Goal: Task Accomplishment & Management: Manage account settings

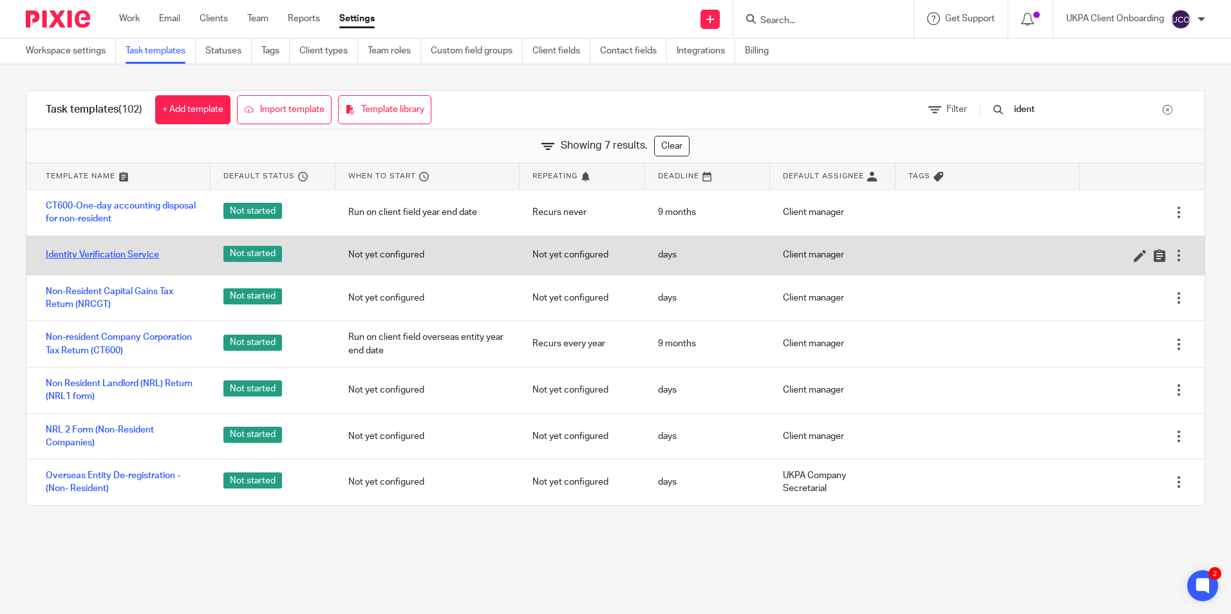
type input "ident"
click at [138, 257] on link "Identity Verification Service" at bounding box center [102, 254] width 113 height 13
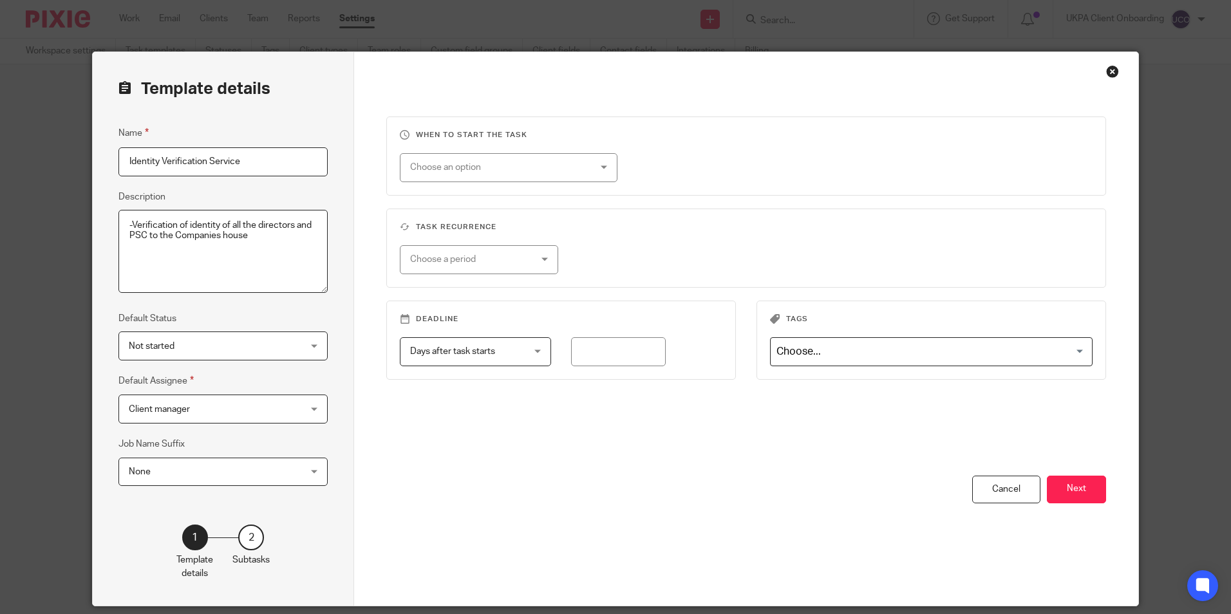
scroll to position [44, 0]
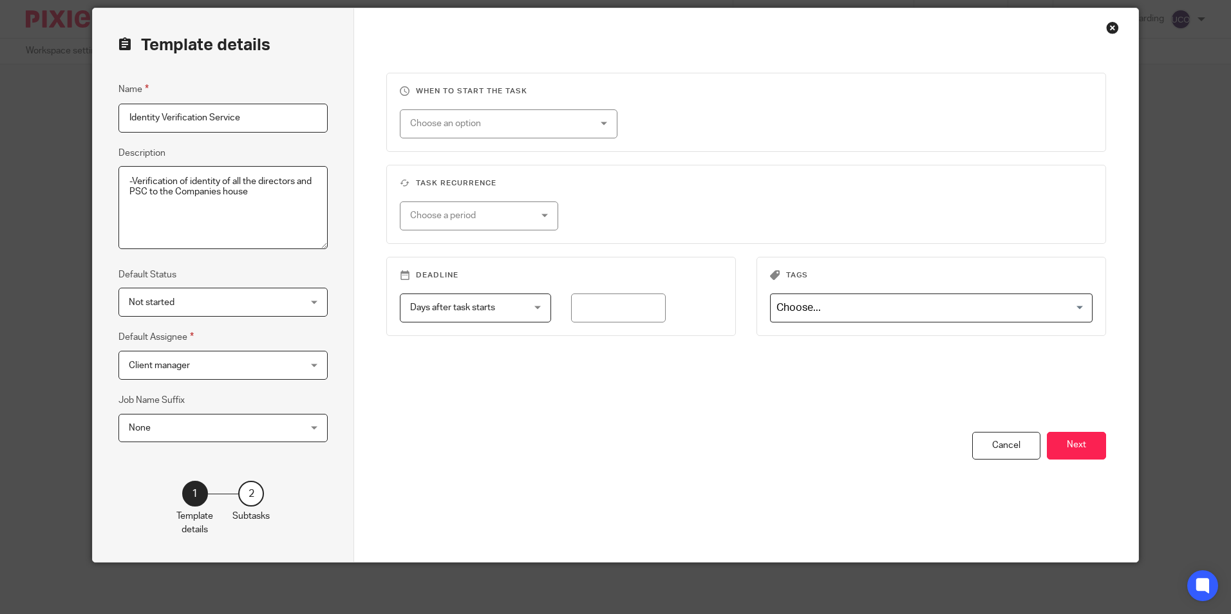
click at [127, 181] on textarea "-Verification of identity of all the directors and PSC to the Companies house" at bounding box center [222, 208] width 209 height 84
type textarea "Verification of identity of all the directors and PSC to the Companies house"
click at [1094, 443] on button "Next" at bounding box center [1076, 446] width 59 height 28
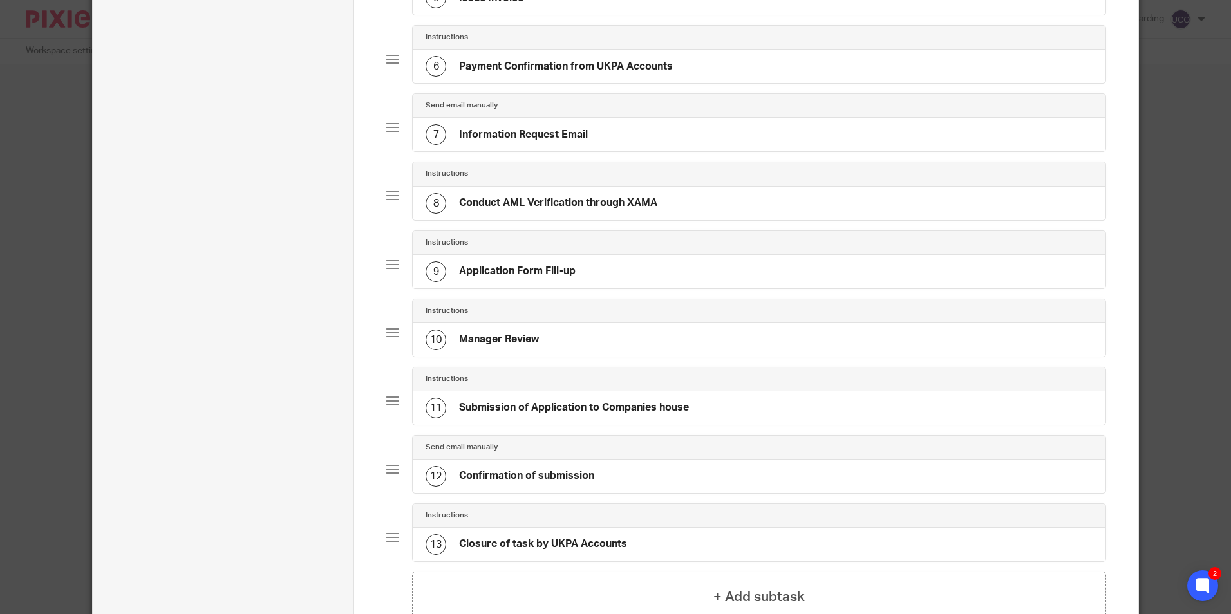
scroll to position [586, 0]
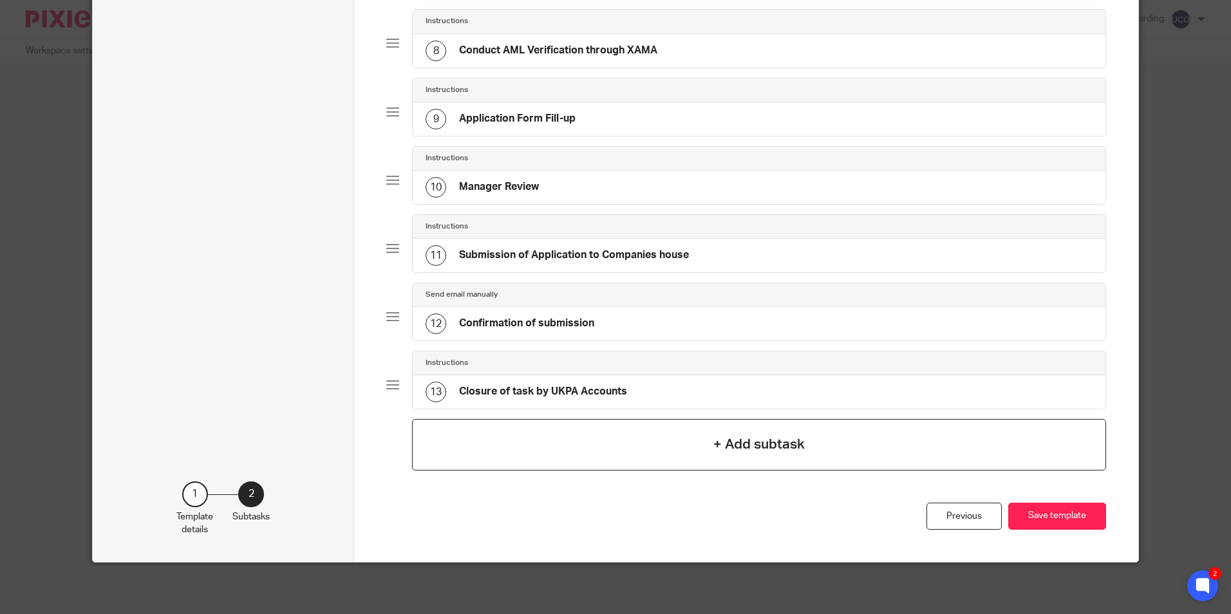
click at [676, 445] on div "+ Add subtask" at bounding box center [758, 444] width 693 height 51
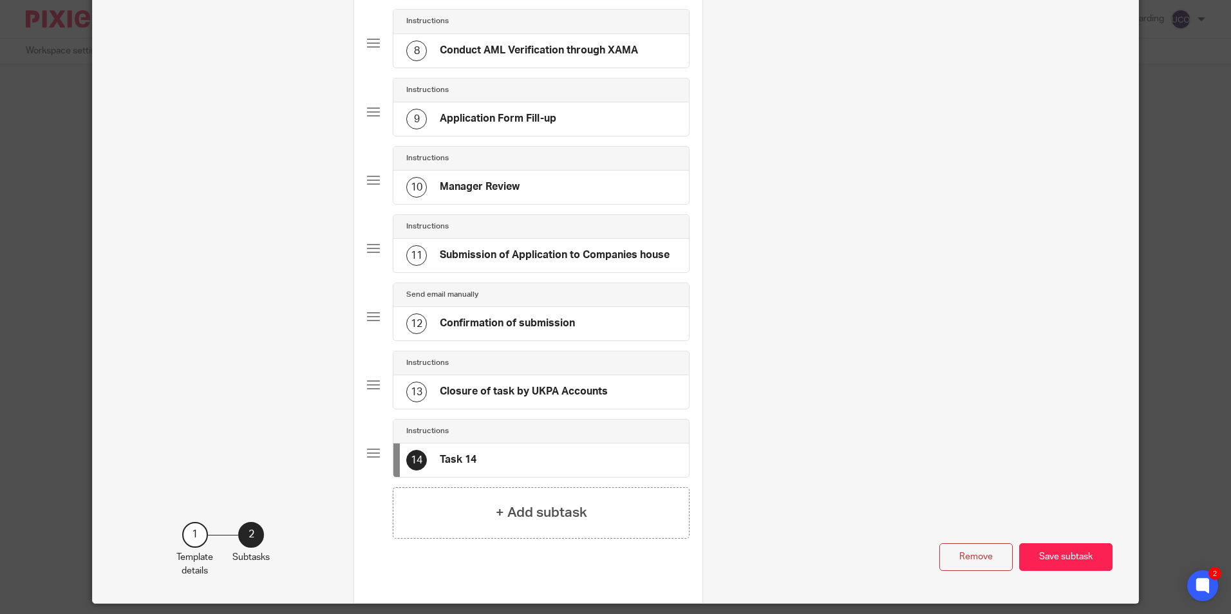
scroll to position [0, 0]
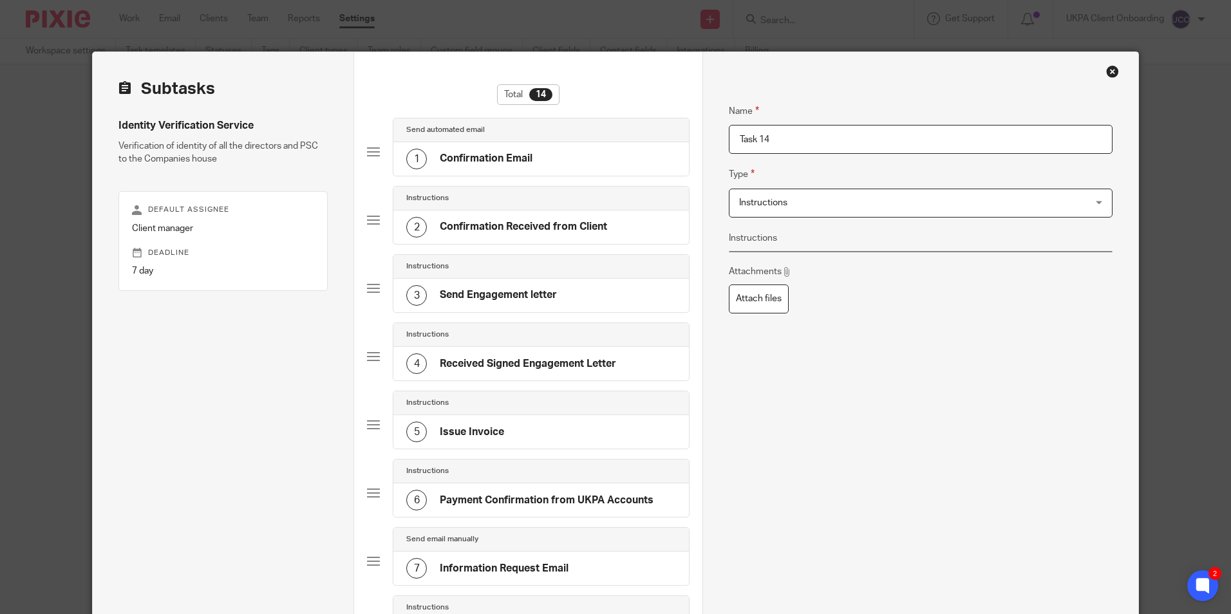
click at [778, 136] on input "Task 14" at bounding box center [920, 139] width 383 height 29
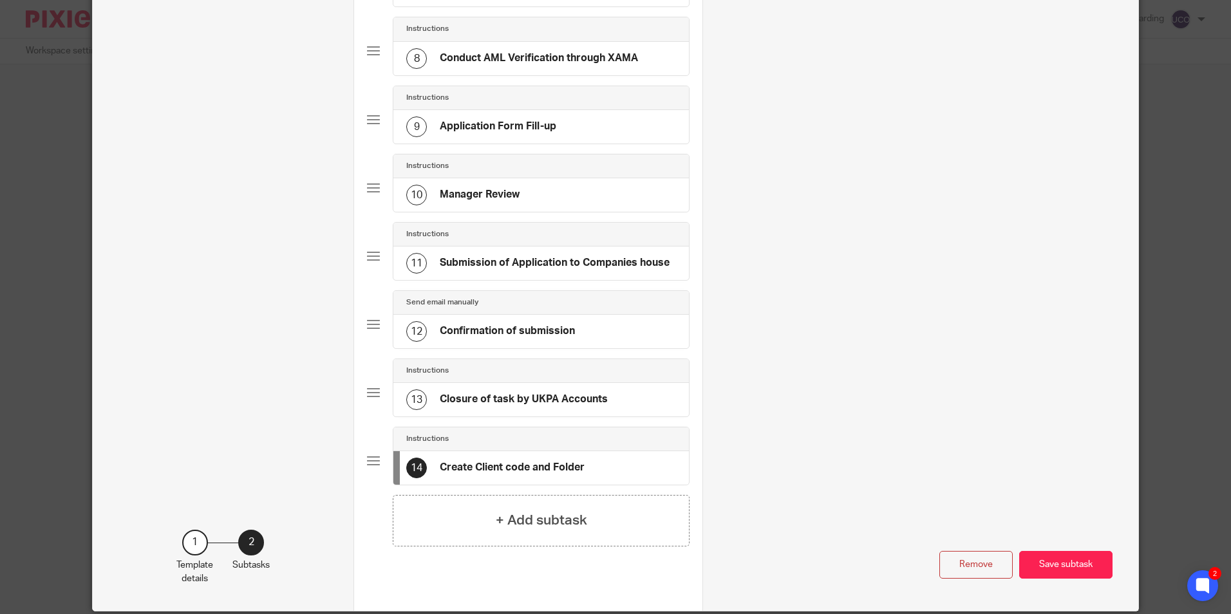
scroll to position [579, 0]
type input "Create Client code and Folder"
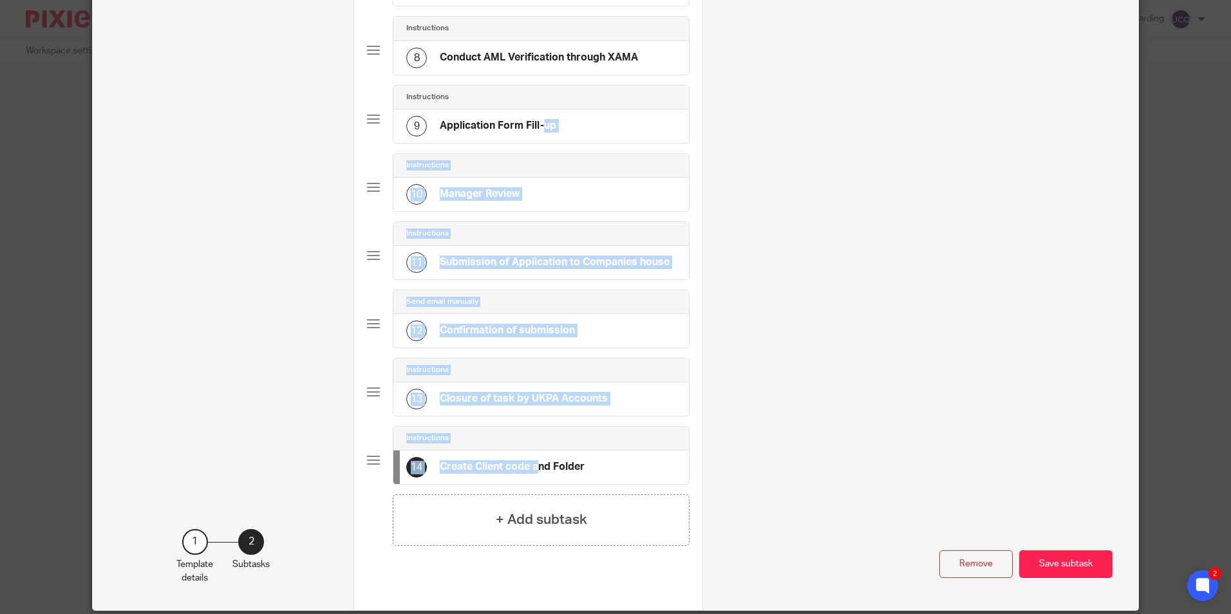
drag, startPoint x: 480, startPoint y: 466, endPoint x: 489, endPoint y: 144, distance: 322.0
click at [489, 144] on div "Send automated email 1 Confirmation Email Instructions 2 Confirmation Received …" at bounding box center [528, 16] width 322 height 956
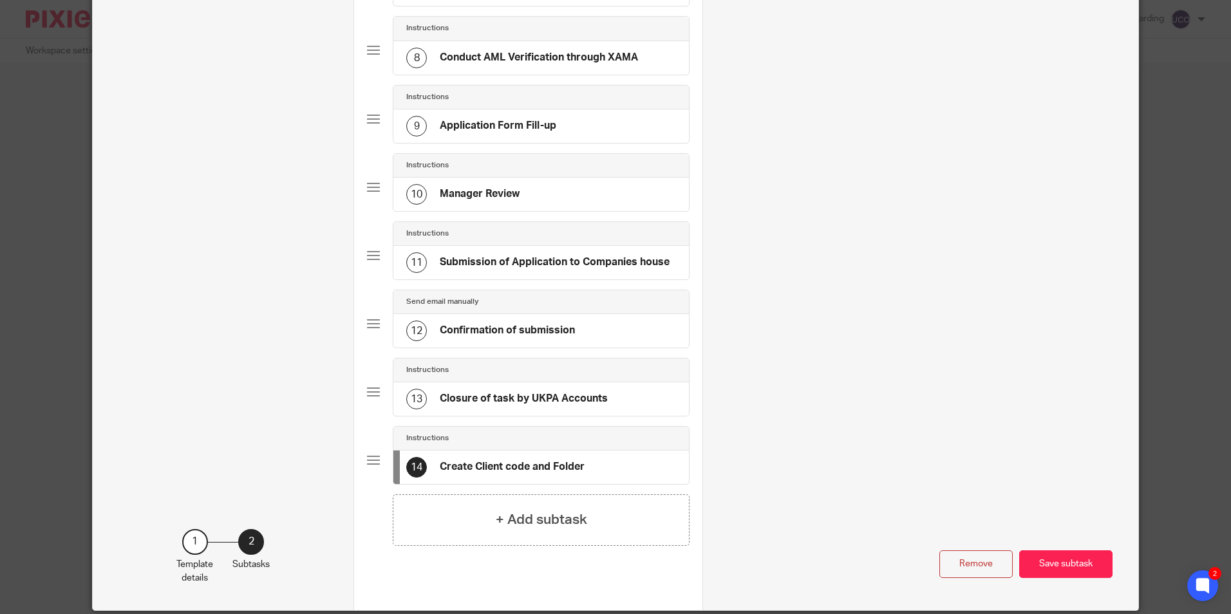
click at [487, 473] on h4 "Create Client code and Folder" at bounding box center [512, 467] width 145 height 14
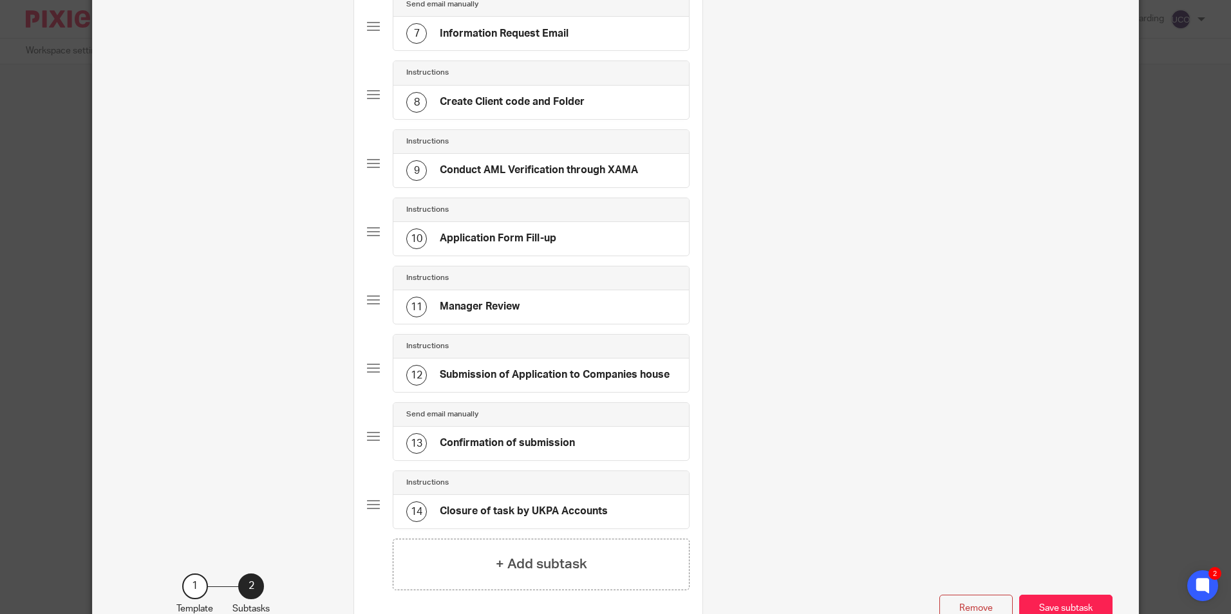
scroll to position [628, 0]
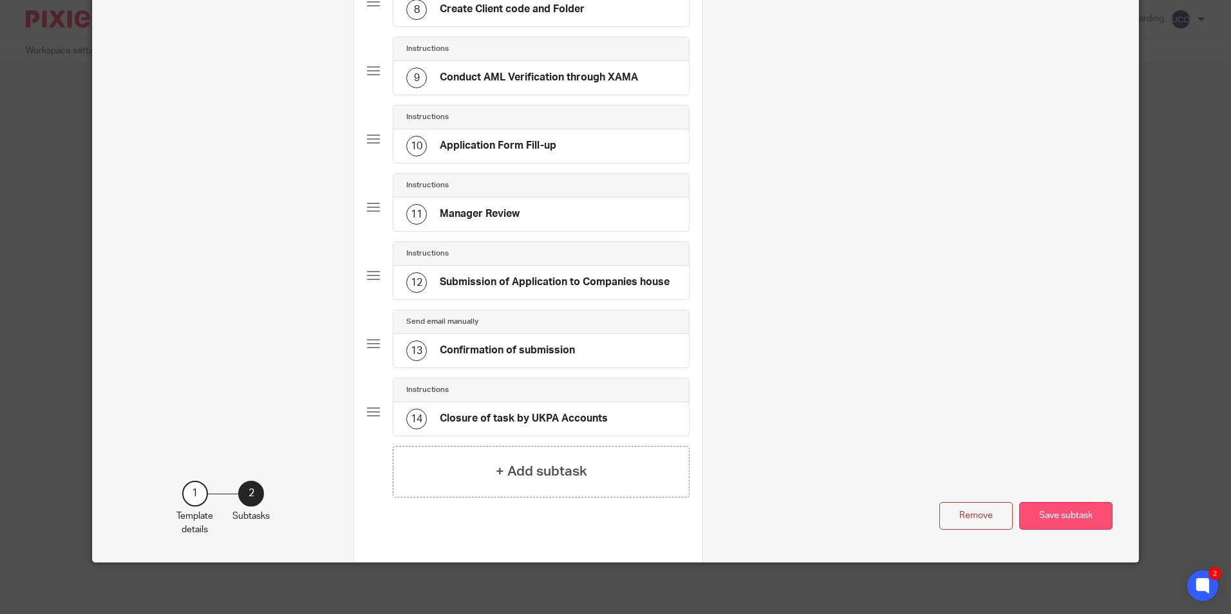
click at [1041, 512] on button "Save subtask" at bounding box center [1065, 516] width 93 height 28
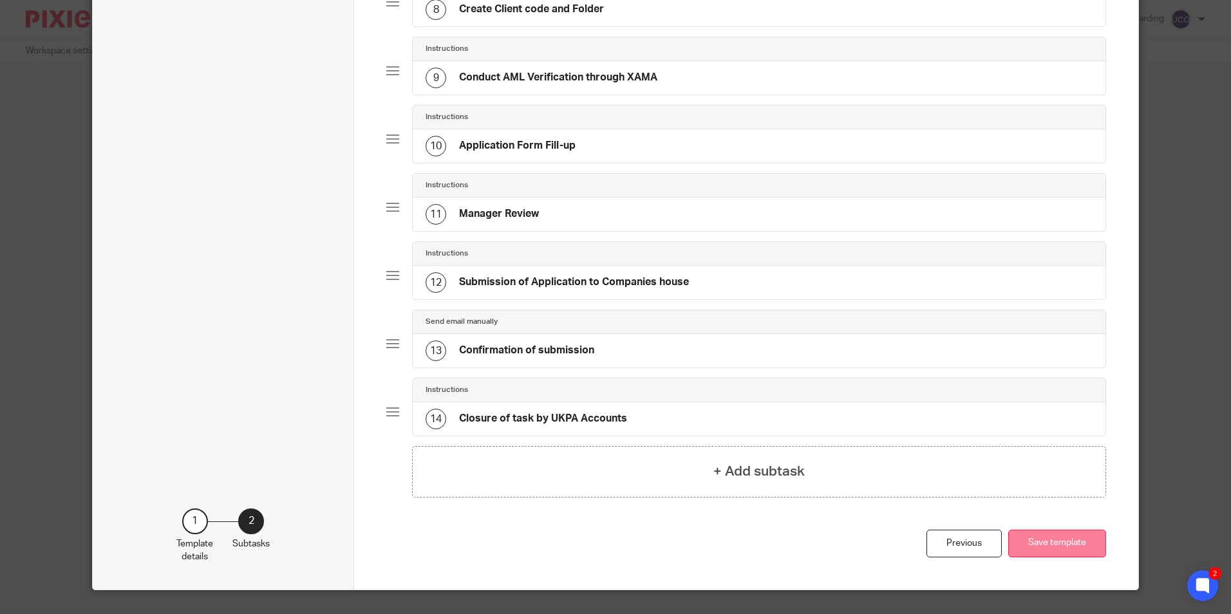
click at [1058, 549] on button "Save template" at bounding box center [1057, 544] width 98 height 28
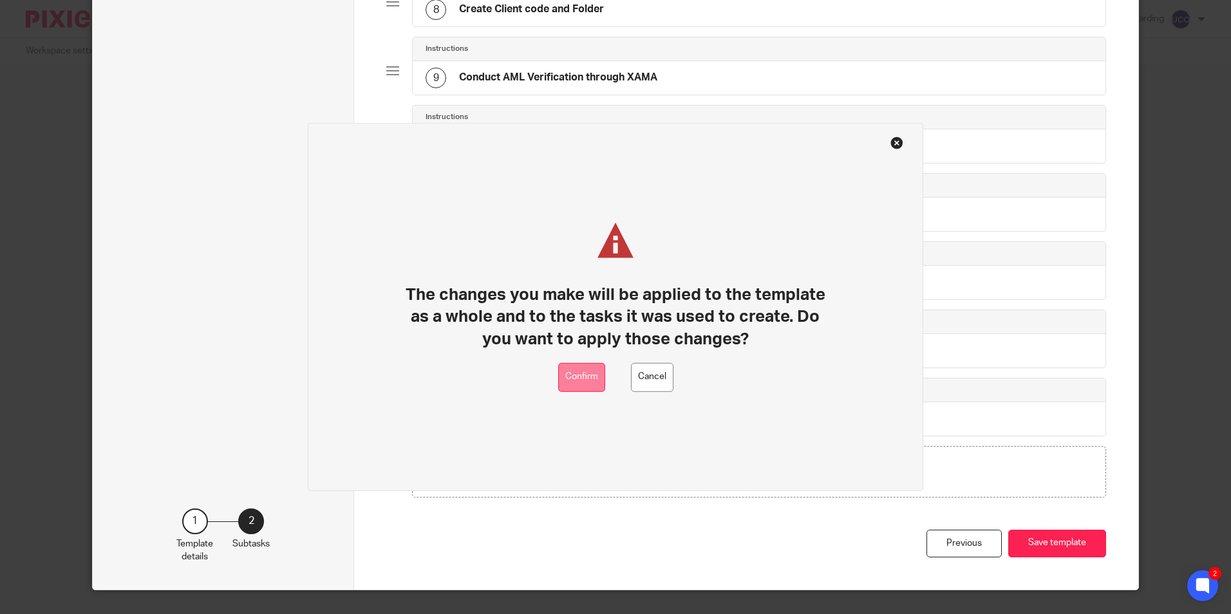
click at [590, 371] on button "Confirm" at bounding box center [581, 377] width 47 height 29
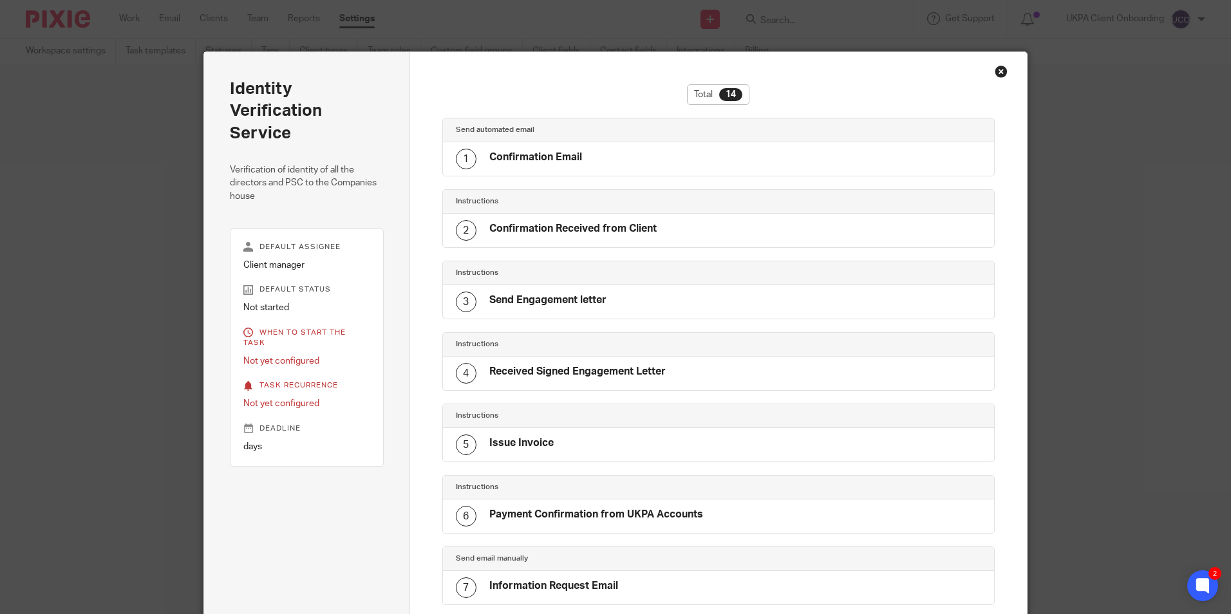
click at [994, 70] on div "Close this dialog window" at bounding box center [1000, 71] width 13 height 13
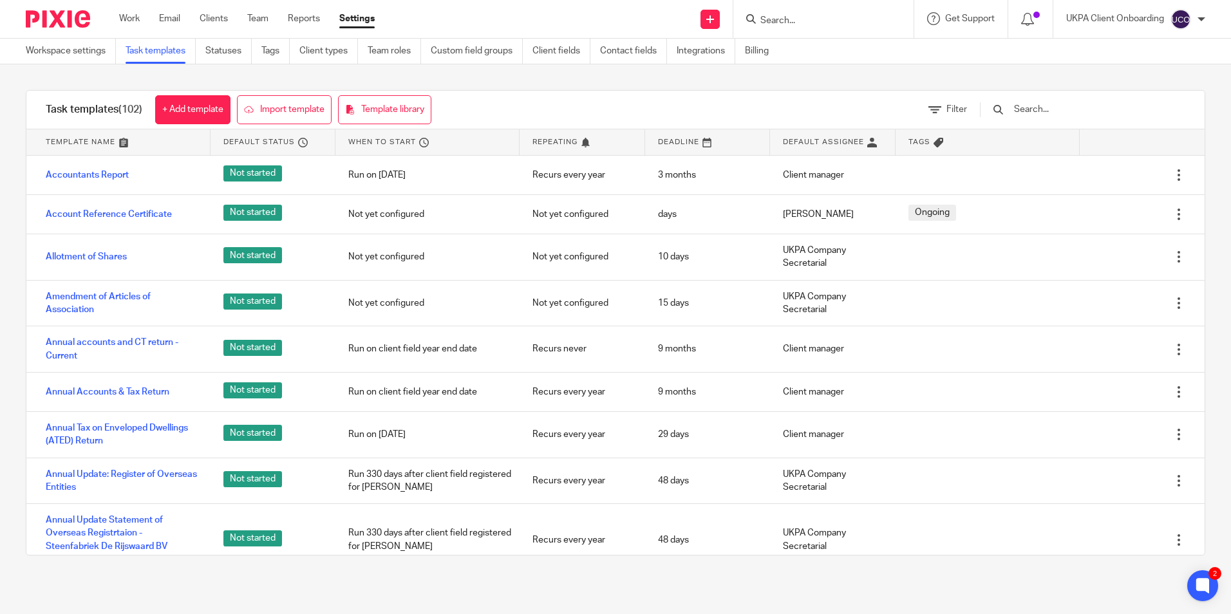
click at [784, 25] on input "Search" at bounding box center [817, 21] width 116 height 12
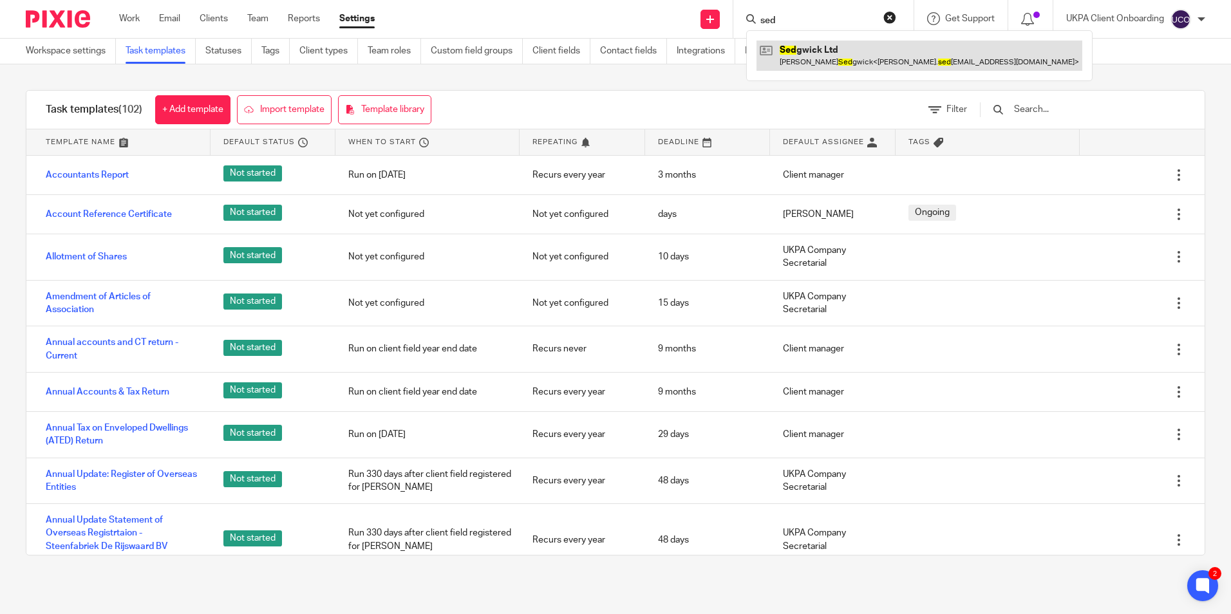
type input "sed"
click at [790, 54] on link at bounding box center [919, 56] width 326 height 30
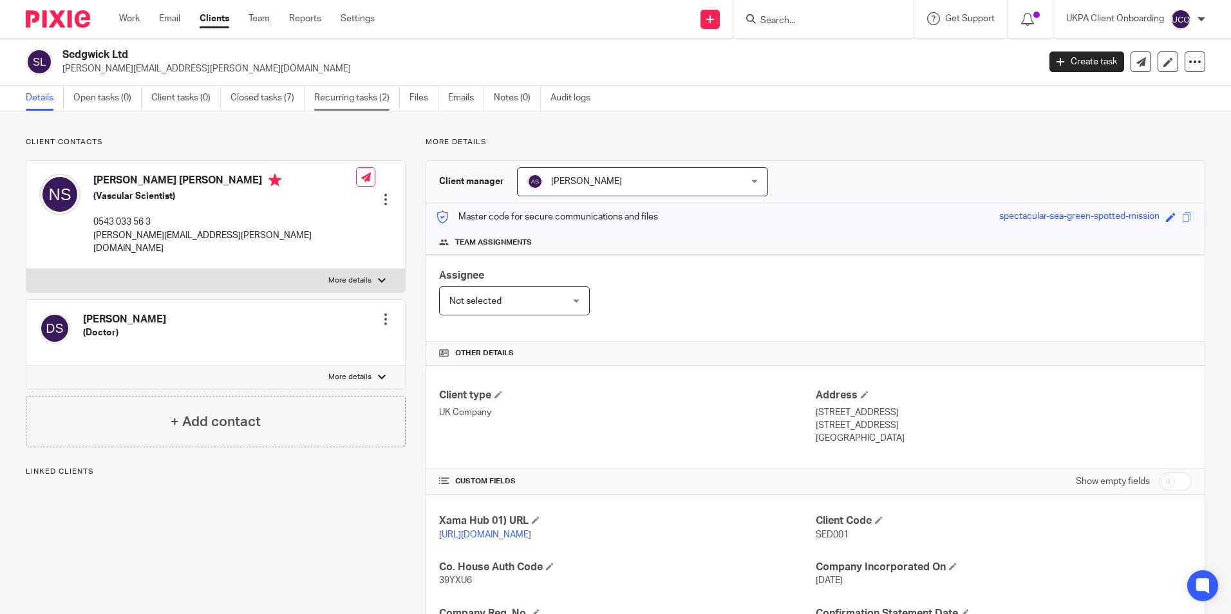
click at [386, 108] on link "Recurring tasks (2)" at bounding box center [357, 98] width 86 height 25
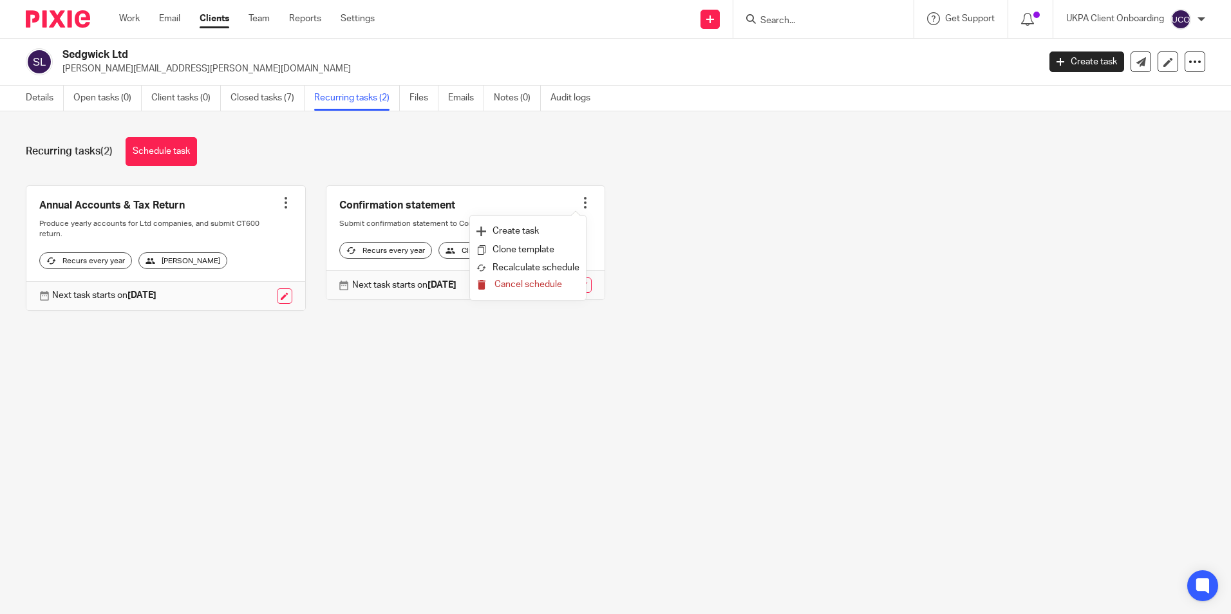
click at [537, 285] on span "Cancel schedule" at bounding box center [528, 284] width 68 height 9
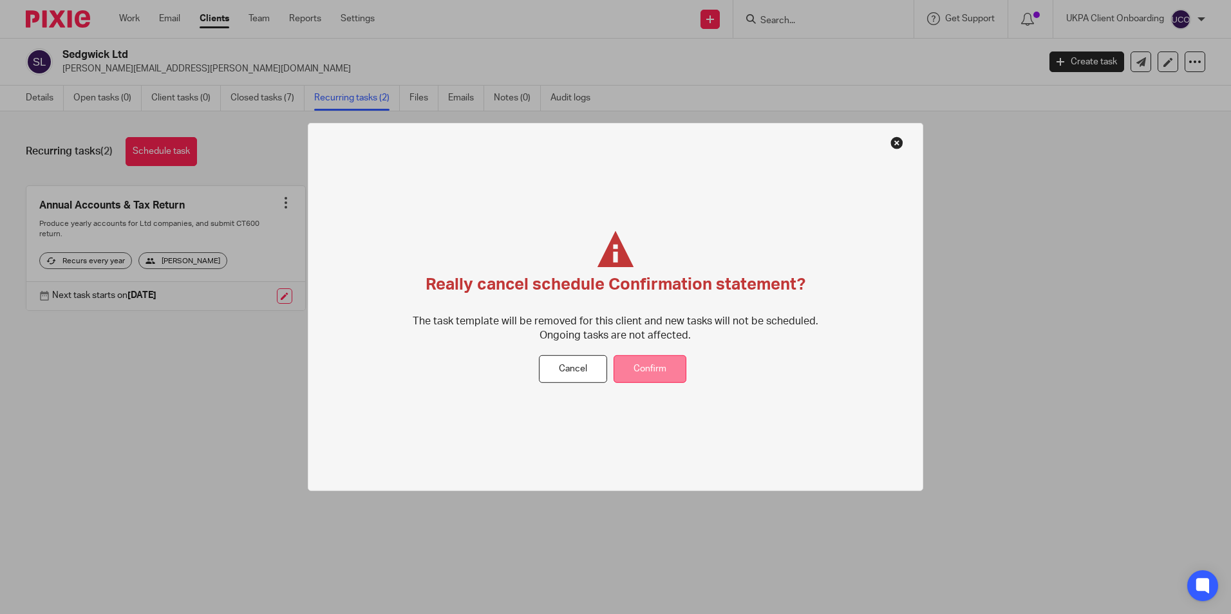
click at [672, 364] on button "Confirm" at bounding box center [649, 369] width 73 height 28
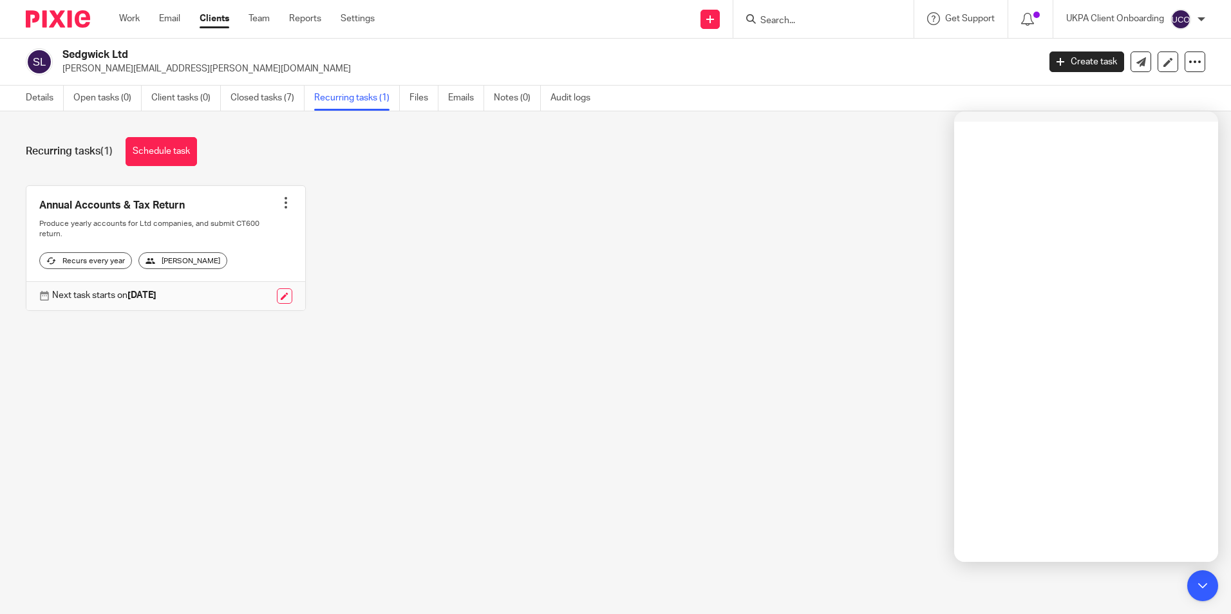
click at [842, 26] on input "Search" at bounding box center [817, 21] width 116 height 12
paste input "Hatel Mistry <hatel_m@hotmail.com>"
click at [801, 23] on input "Hatel Mistry <hatel_m@hotmail.com>" at bounding box center [817, 21] width 116 height 12
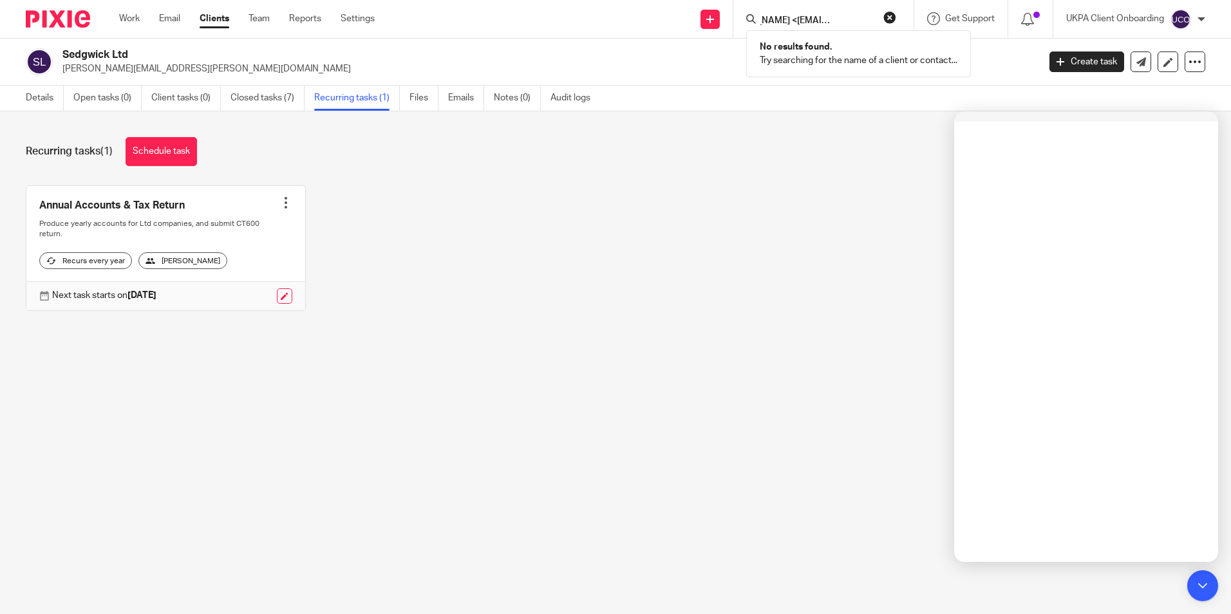
click at [801, 23] on input "Hatel Mistry <hatel_m@hotmail.com>" at bounding box center [817, 21] width 116 height 12
drag, startPoint x: 770, startPoint y: 21, endPoint x: 872, endPoint y: 21, distance: 101.1
click at [872, 21] on input "Hatel Mistry <hatel_m@hotmail.com>" at bounding box center [817, 21] width 116 height 12
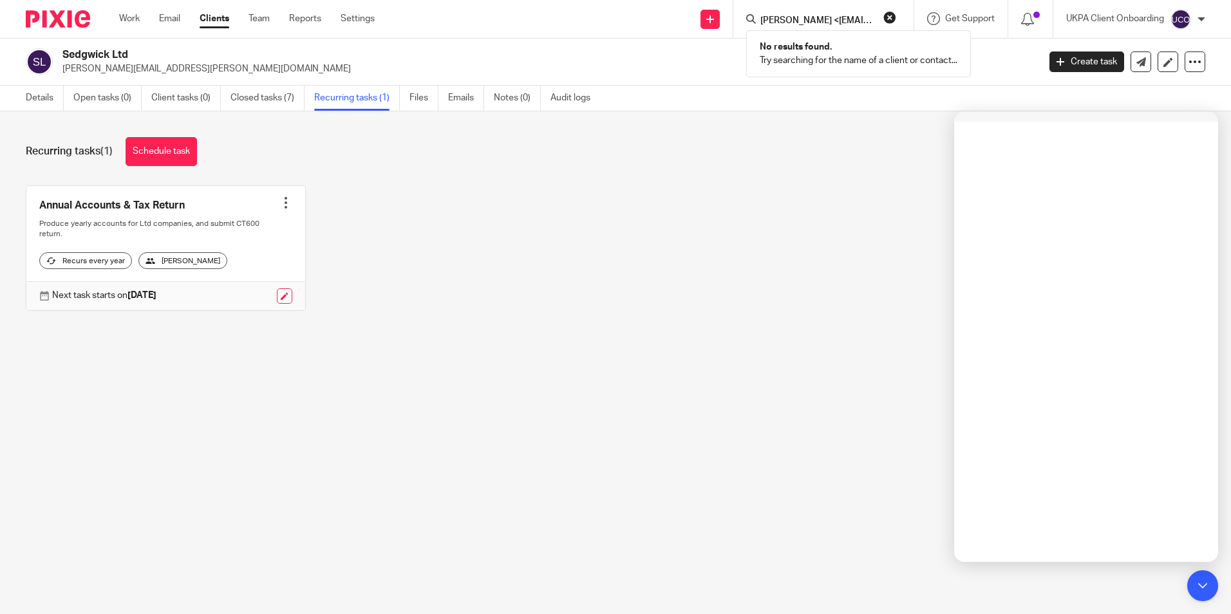
click at [760, 16] on input "Hatel Mistry <hatel_m@hotmail.com>" at bounding box center [817, 21] width 116 height 12
paste input "Kennett Lindsell Designs Ltd"
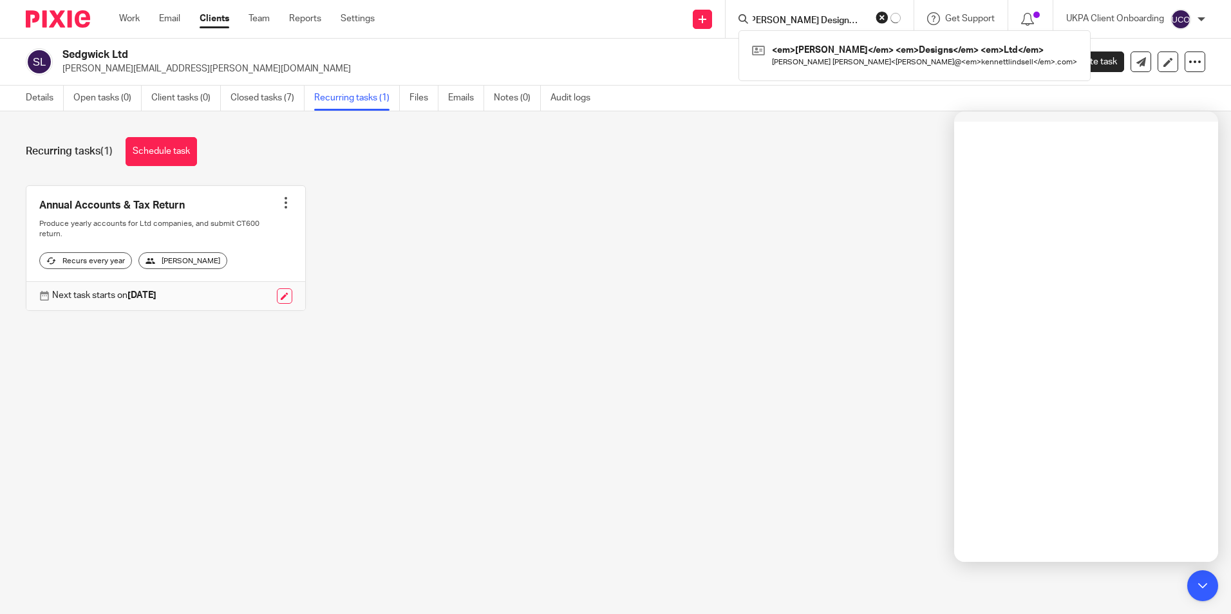
click at [778, 21] on input "Kennett Lindsell Designs Ltd" at bounding box center [809, 21] width 116 height 12
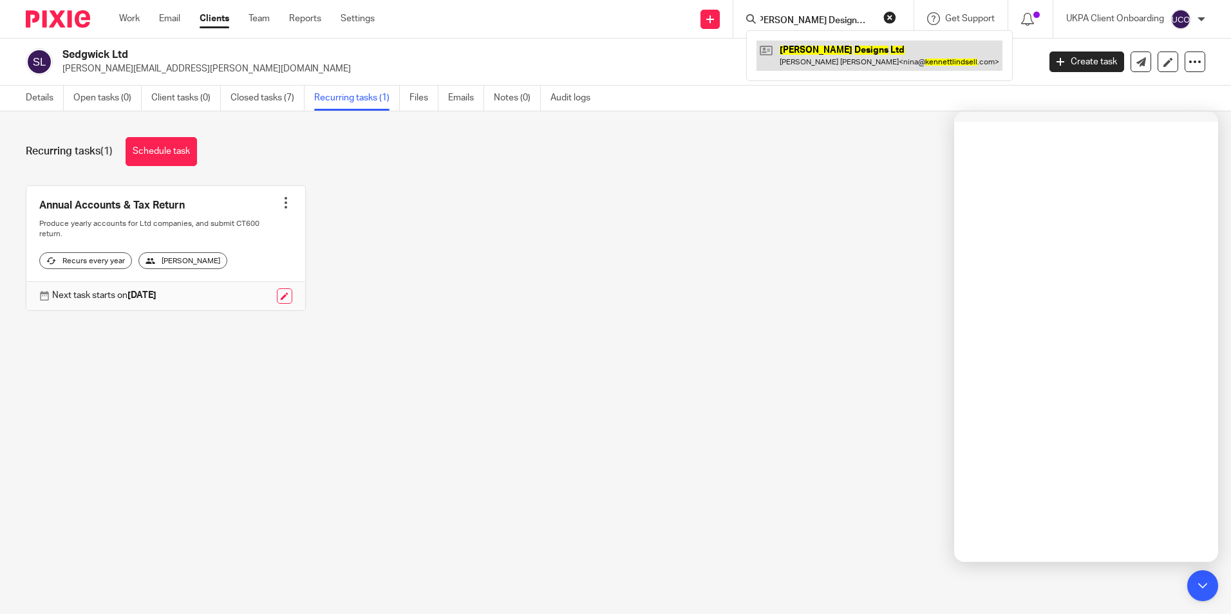
type input "Kennett Lindsell Designs Ltd"
click at [807, 57] on link at bounding box center [879, 56] width 246 height 30
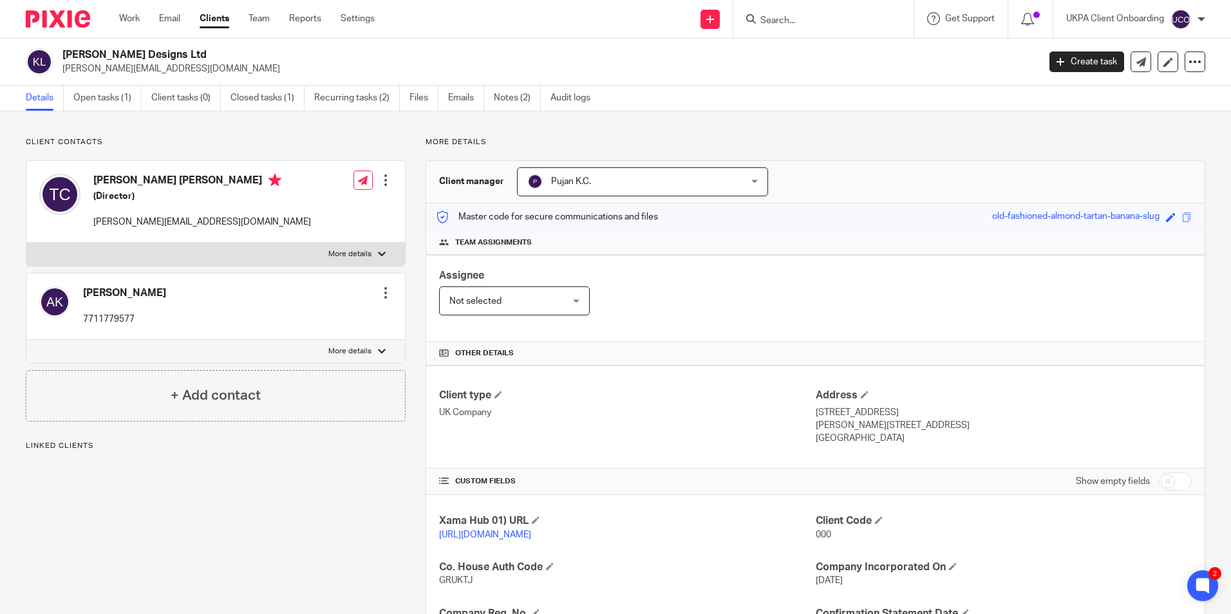
click at [130, 70] on p "nina@kennettlindsell.com" at bounding box center [545, 68] width 967 height 13
click at [796, 19] on input "Search" at bounding box center [817, 21] width 116 height 12
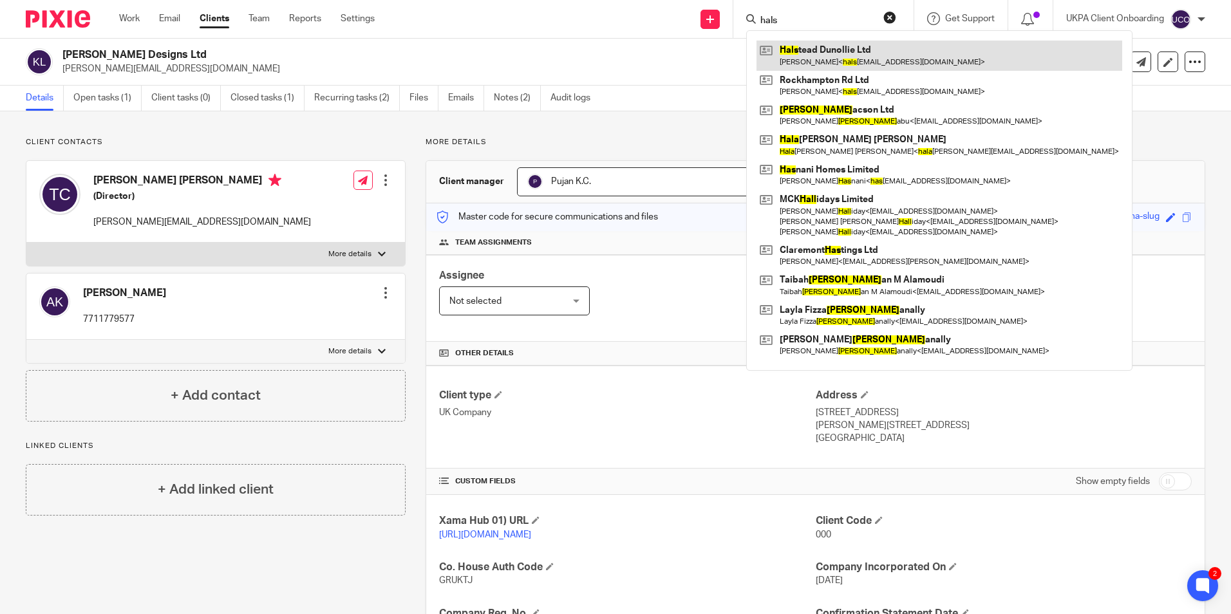
type input "hals"
click at [813, 55] on link at bounding box center [939, 56] width 366 height 30
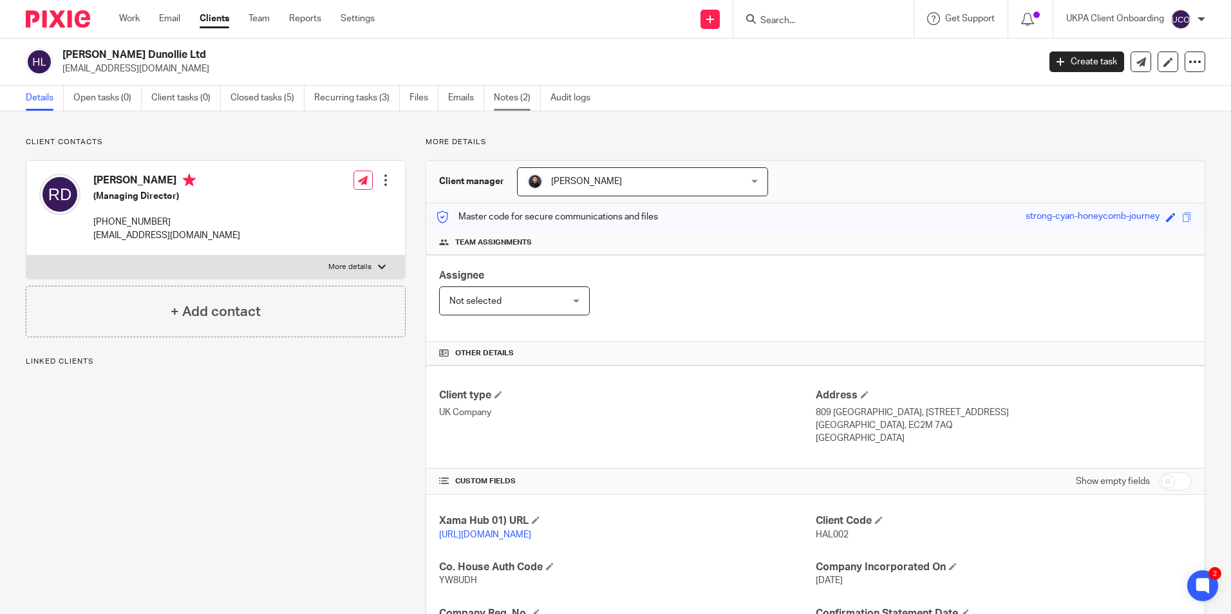
click at [521, 100] on link "Notes (2)" at bounding box center [517, 98] width 47 height 25
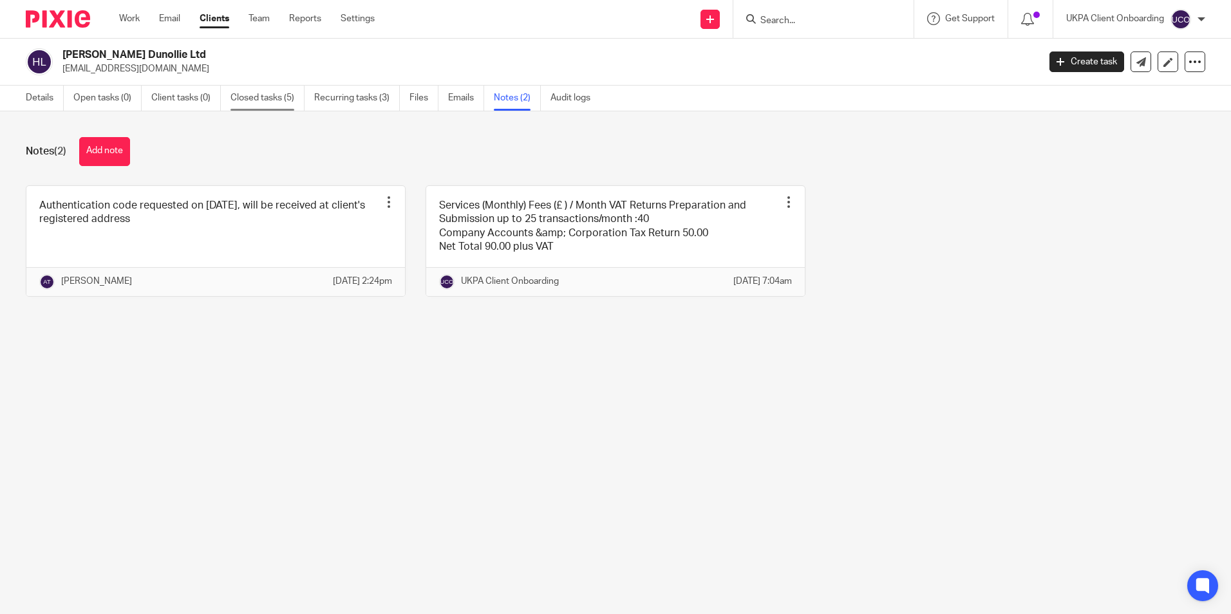
click at [295, 104] on link "Closed tasks (5)" at bounding box center [267, 98] width 74 height 25
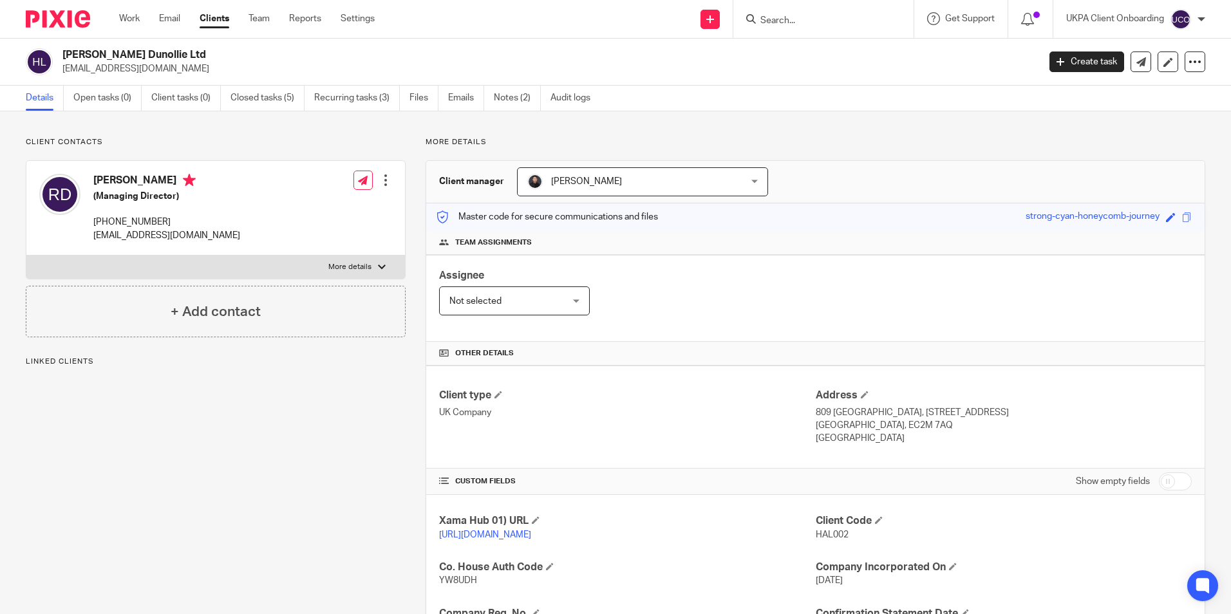
scroll to position [263, 0]
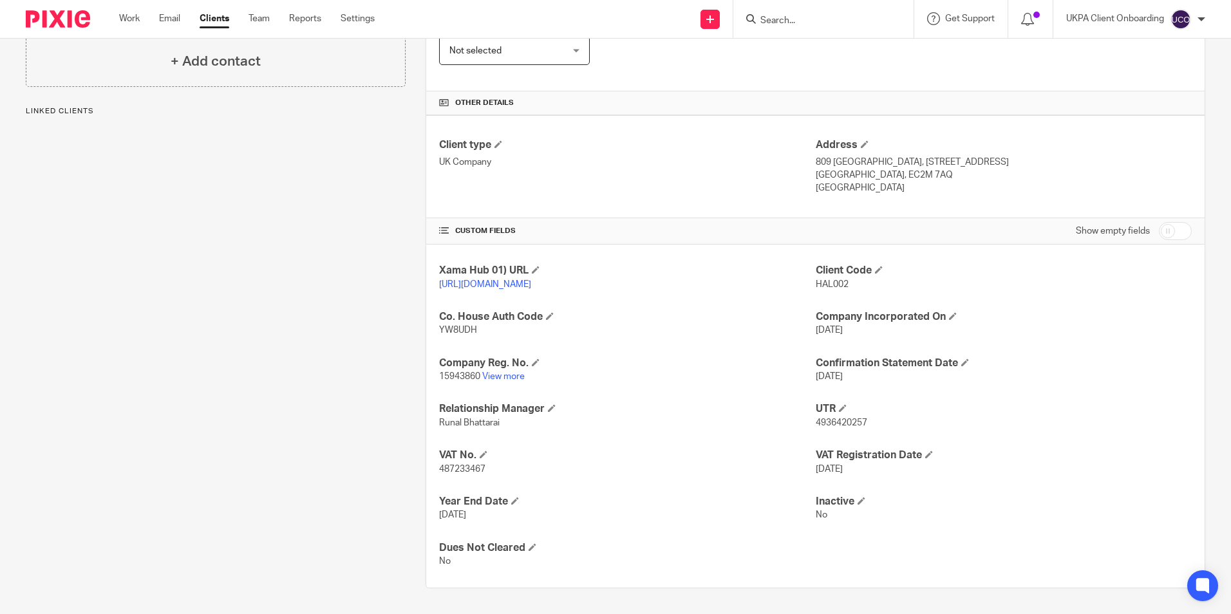
click at [475, 469] on span "487233467" at bounding box center [462, 469] width 46 height 9
copy span "487233467"
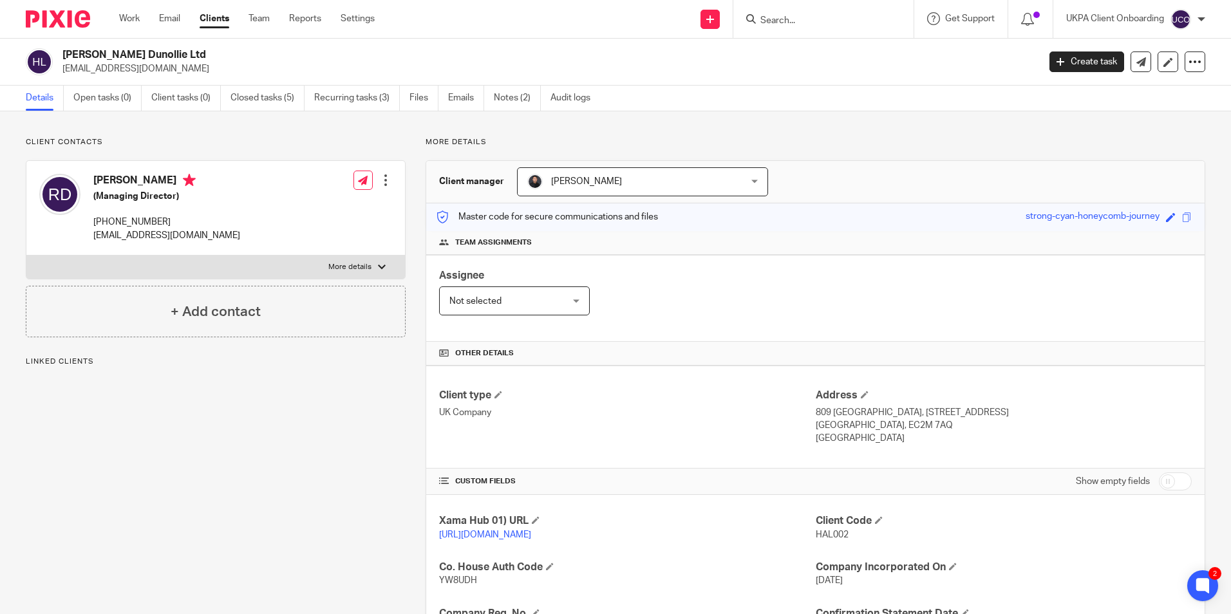
click at [269, 84] on div "Halstead Dunollie Ltd halsteadinbox@outlook.com Create task Update from Compani…" at bounding box center [615, 62] width 1231 height 47
click at [273, 98] on link "Closed tasks (5)" at bounding box center [267, 98] width 74 height 25
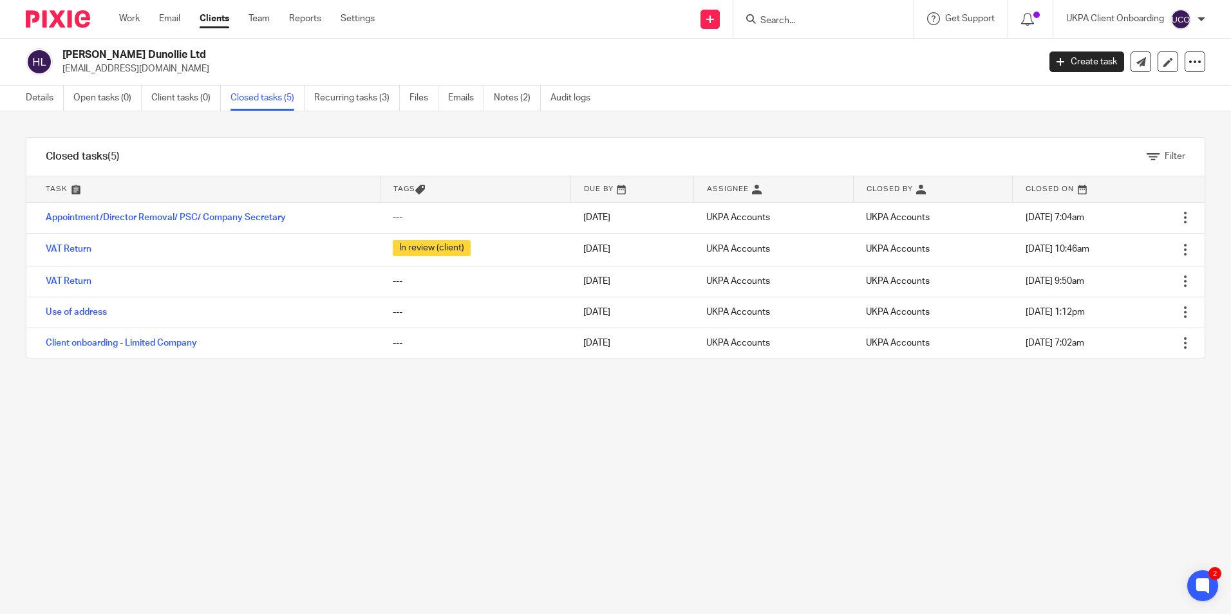
click at [785, 24] on input "Search" at bounding box center [817, 21] width 116 height 12
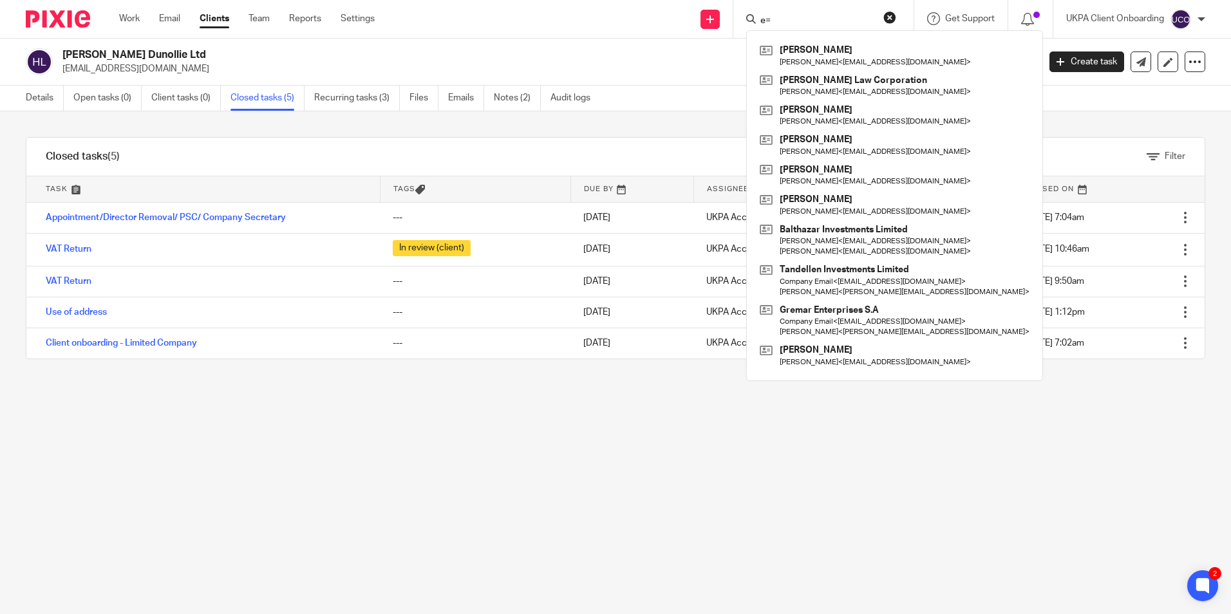
type input "e"
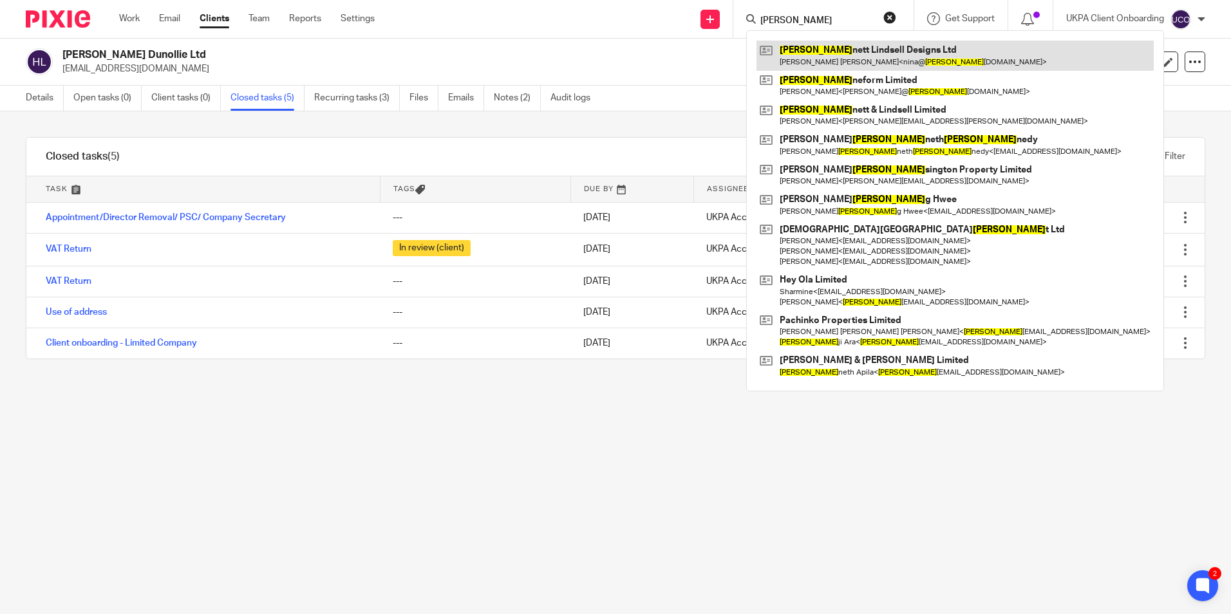
type input "ken"
click at [799, 61] on link at bounding box center [954, 56] width 397 height 30
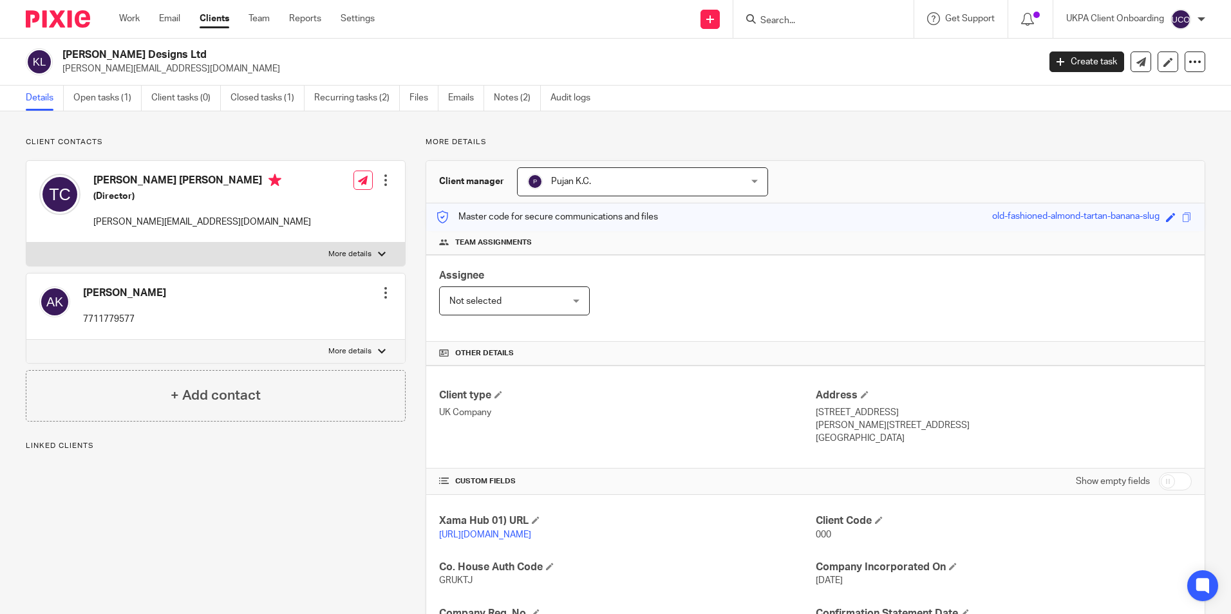
scroll to position [171, 0]
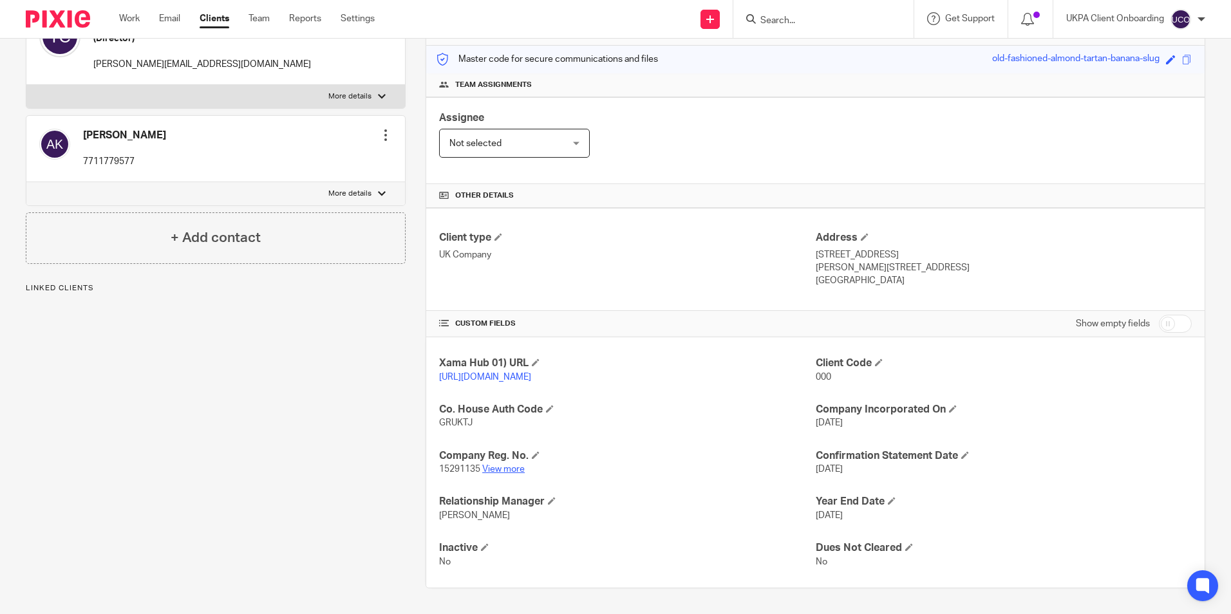
click at [496, 465] on link "View more" at bounding box center [503, 469] width 42 height 9
click at [826, 23] on input "Search" at bounding box center [817, 21] width 116 height 12
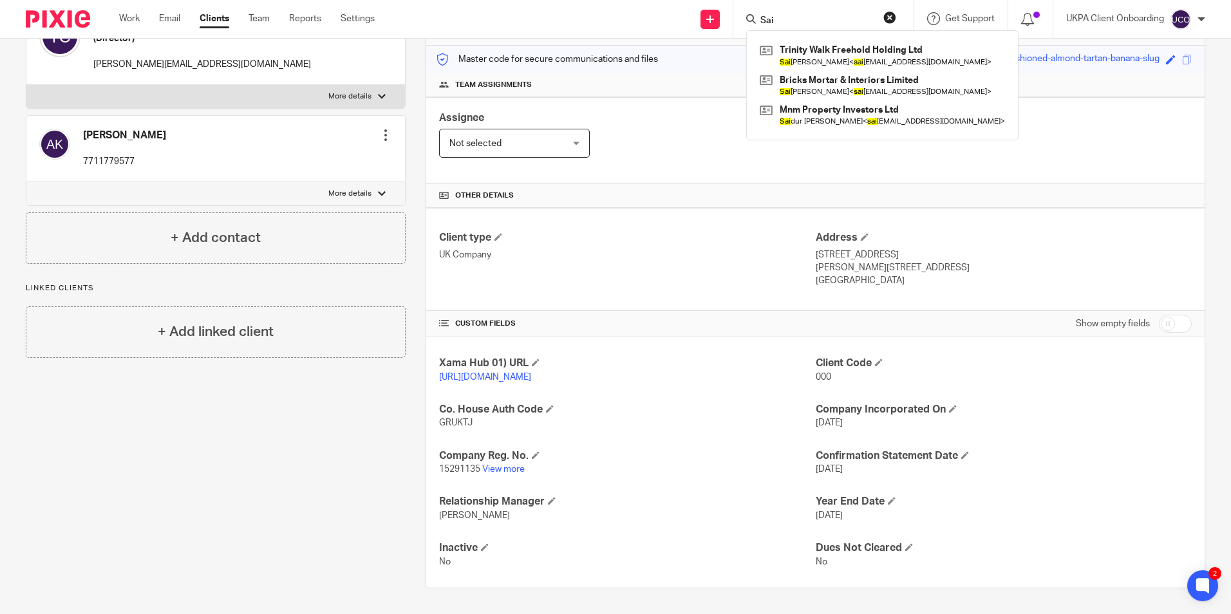
click at [825, 15] on input "Sai" at bounding box center [817, 21] width 116 height 12
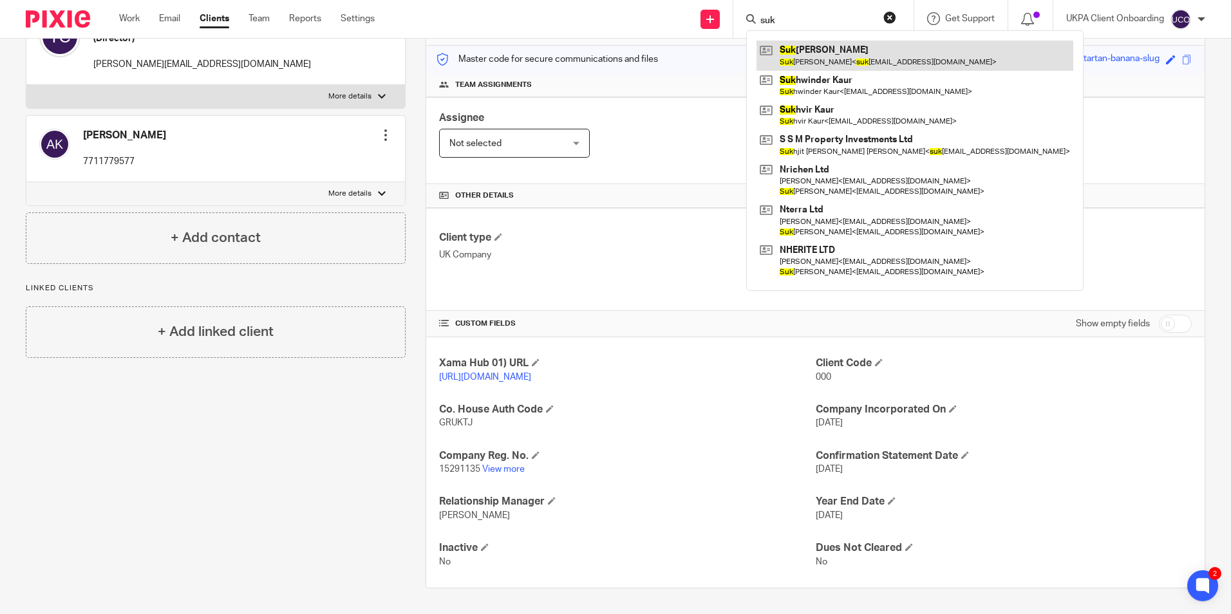
type input "suk"
click at [823, 53] on link at bounding box center [914, 56] width 317 height 30
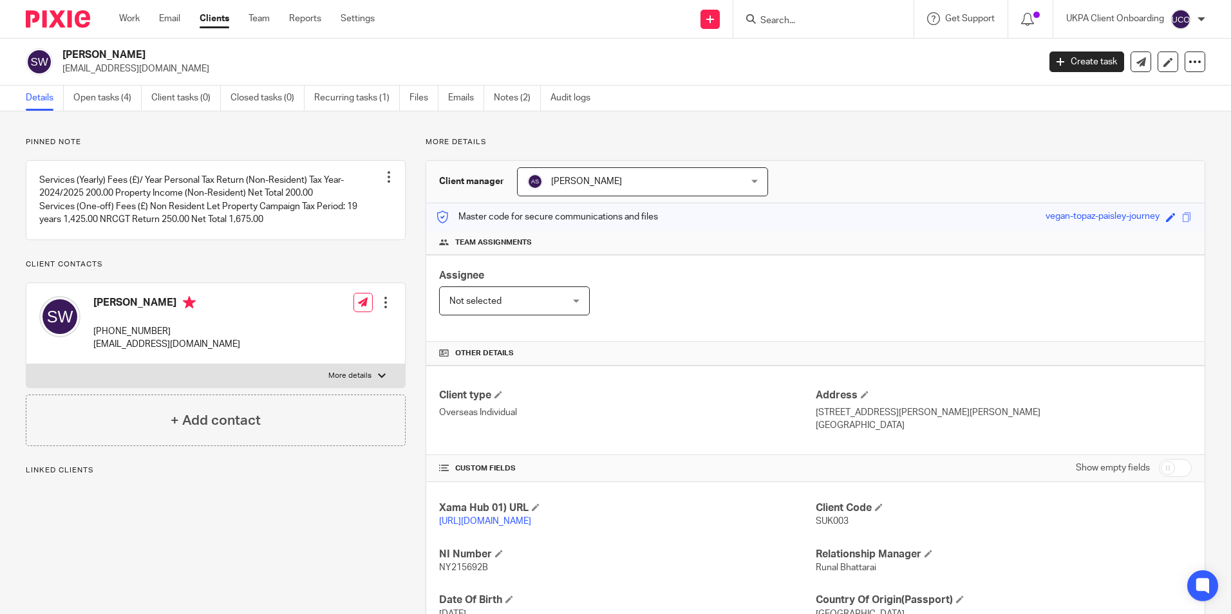
click at [104, 55] on h2 "[PERSON_NAME]" at bounding box center [449, 55] width 774 height 14
drag, startPoint x: 0, startPoint y: 0, endPoint x: 104, endPoint y: 55, distance: 117.5
click at [104, 55] on h2 "[PERSON_NAME]" at bounding box center [449, 55] width 774 height 14
copy div "[PERSON_NAME]"
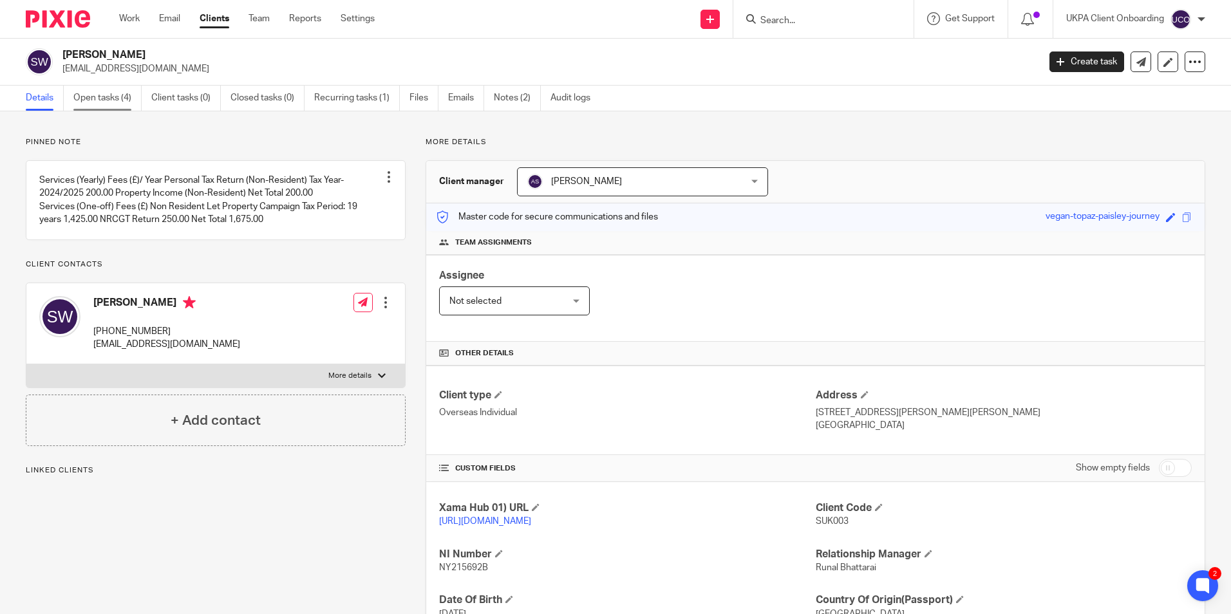
click at [120, 98] on link "Open tasks (4)" at bounding box center [107, 98] width 68 height 25
